Goal: Task Accomplishment & Management: Manage account settings

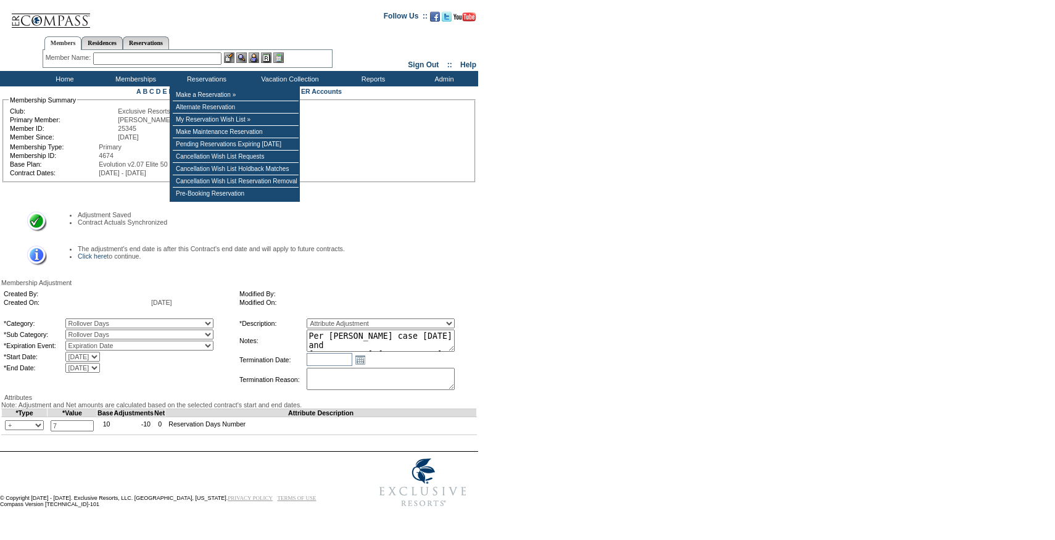
click at [181, 64] on input "text" at bounding box center [157, 58] width 128 height 12
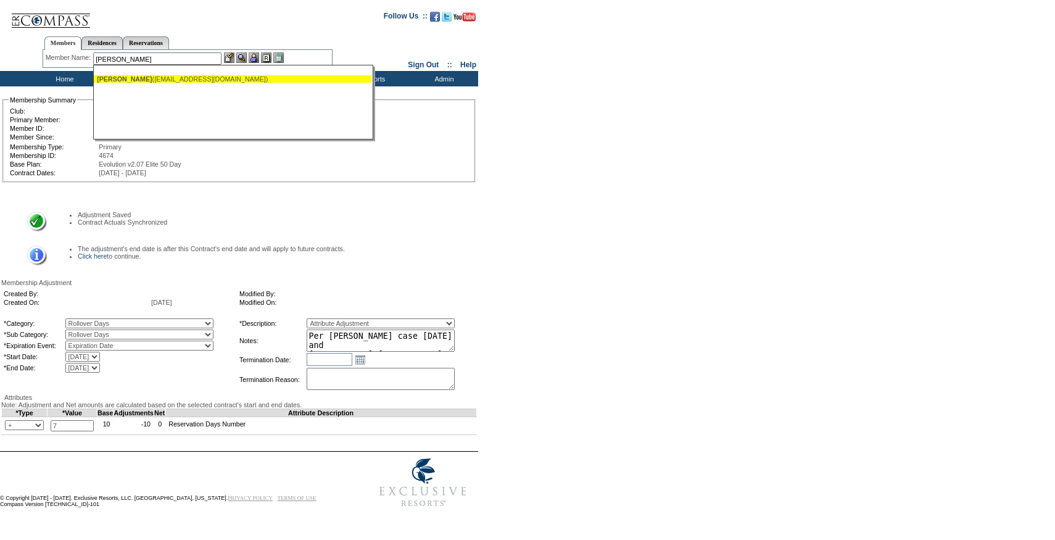
click at [149, 82] on div "[PERSON_NAME] ([PERSON_NAME][EMAIL_ADDRESS][DOMAIN_NAME])" at bounding box center [232, 78] width 271 height 7
type input "[PERSON_NAME] ([PERSON_NAME][EMAIL_ADDRESS][DOMAIN_NAME])"
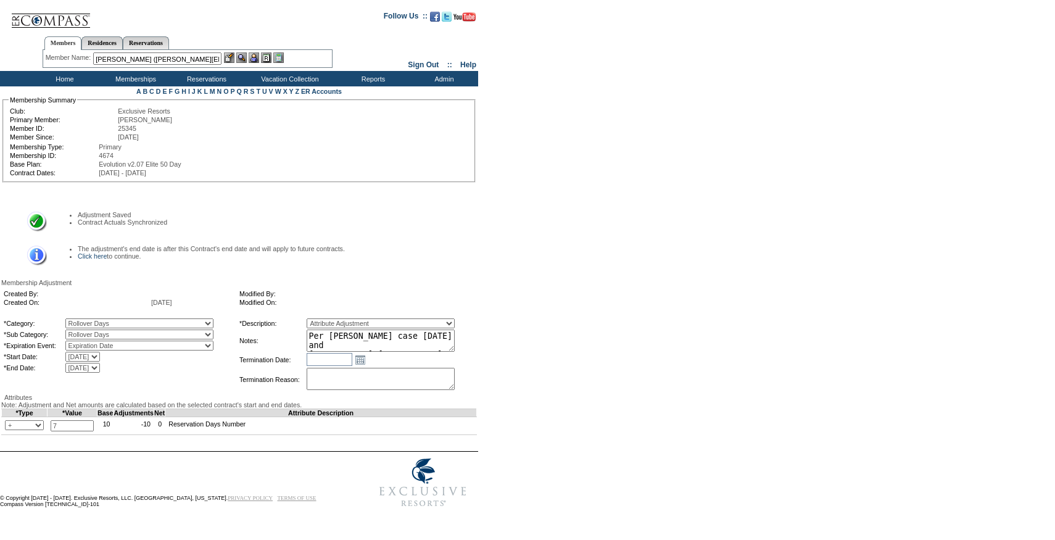
click at [256, 58] on img at bounding box center [254, 57] width 10 height 10
click at [233, 58] on img at bounding box center [229, 57] width 10 height 10
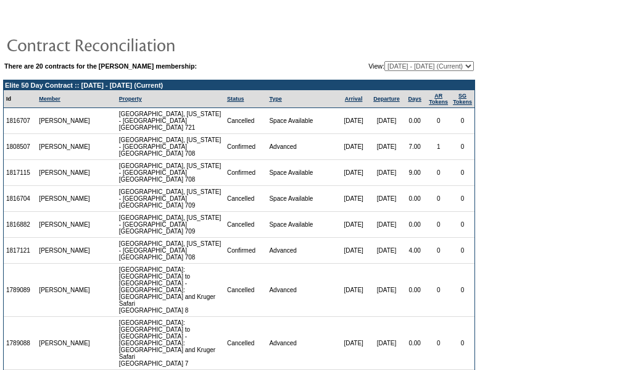
scroll to position [35, 0]
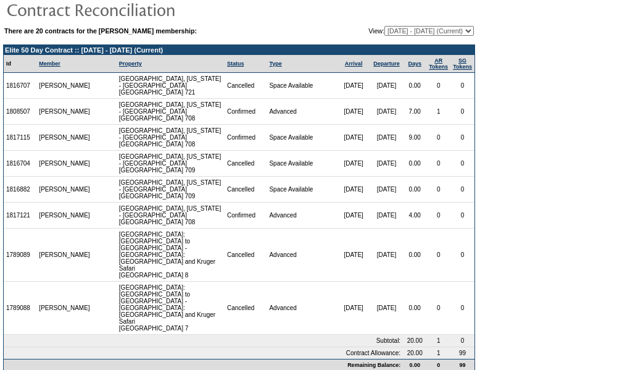
click at [419, 33] on select "07/03/08 - 07/31/09 08/01/09 - 07/31/10 08/01/10 - 07/31/11 08/01/11 - 08/31/12…" at bounding box center [428, 31] width 89 height 10
select select "118467"
click at [384, 27] on select "07/03/08 - 07/31/09 08/01/09 - 07/31/10 08/01/10 - 07/31/11 08/01/11 - 08/31/12…" at bounding box center [428, 31] width 89 height 10
